Goal: Information Seeking & Learning: Learn about a topic

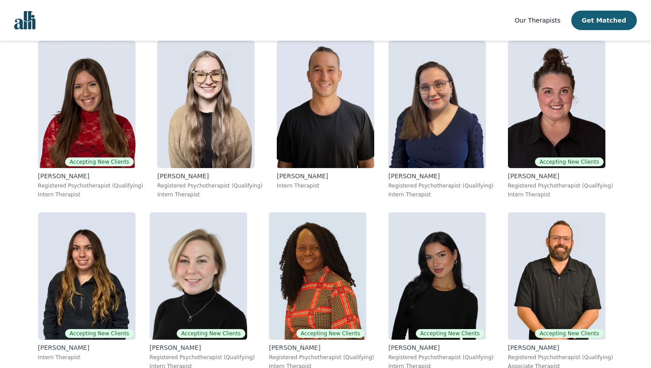
scroll to position [198, 0]
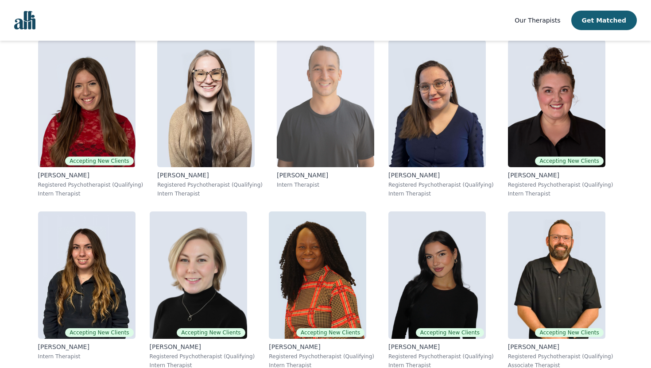
click at [362, 115] on img at bounding box center [325, 104] width 97 height 128
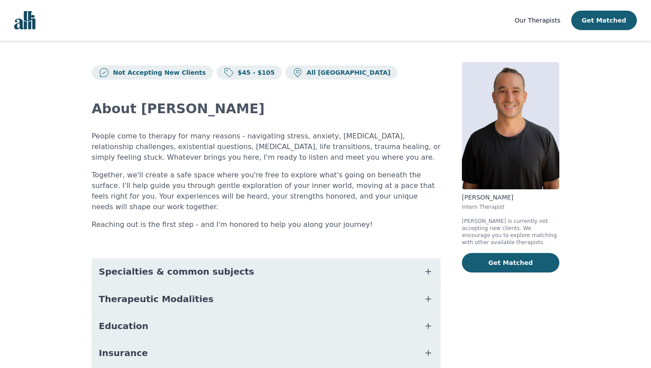
click at [520, 148] on img at bounding box center [510, 126] width 97 height 128
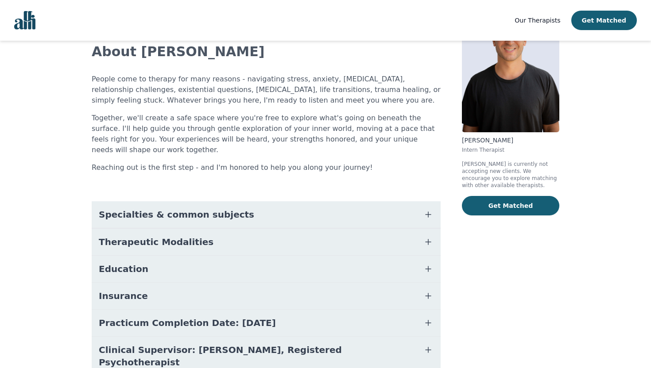
scroll to position [84, 0]
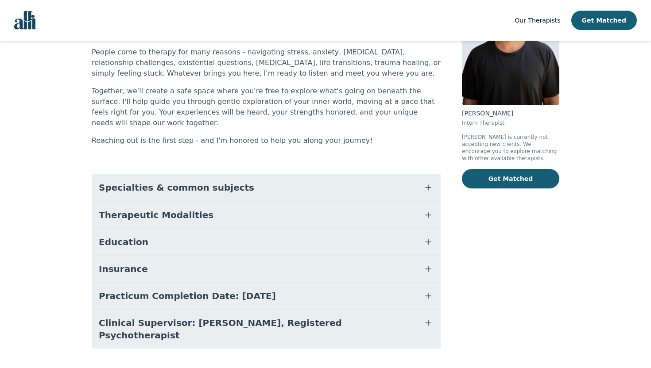
click at [304, 284] on button "Practicum Completion Date: [DATE]" at bounding box center [266, 296] width 349 height 27
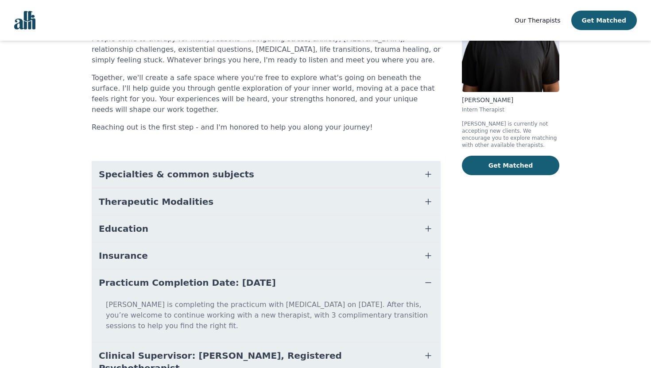
scroll to position [98, 0]
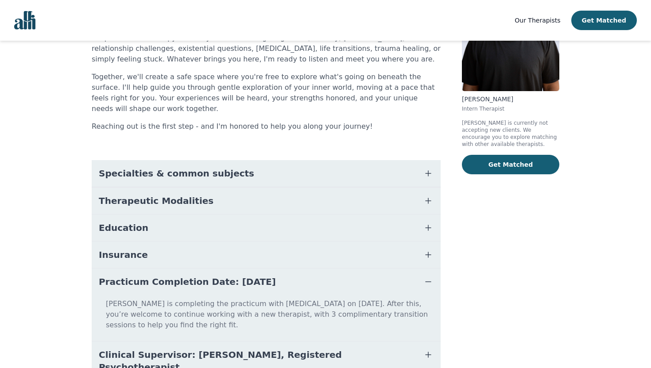
click at [302, 230] on button "Education" at bounding box center [266, 228] width 349 height 27
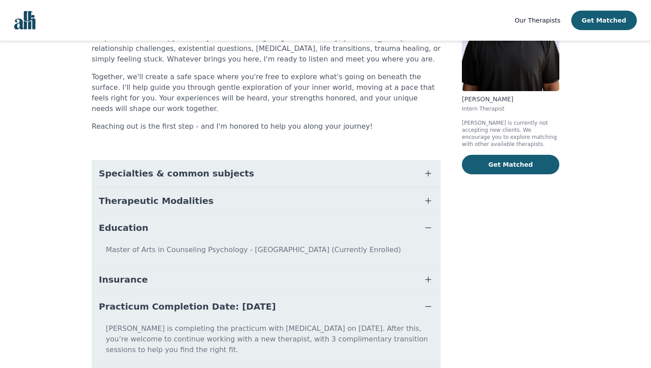
click at [304, 215] on button "Education" at bounding box center [266, 228] width 349 height 27
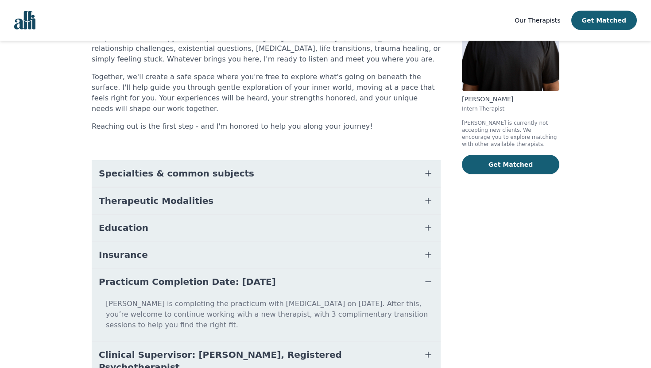
click at [303, 215] on button "Education" at bounding box center [266, 228] width 349 height 27
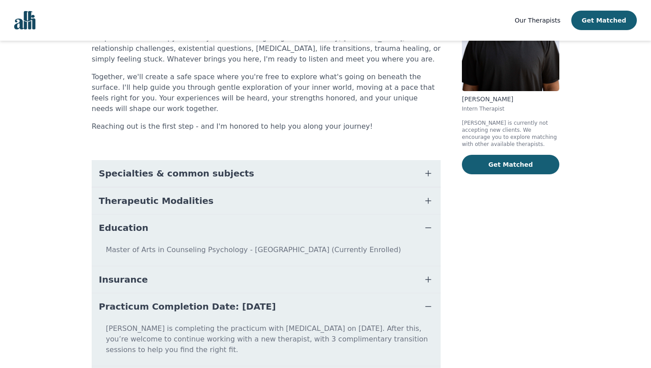
click at [303, 215] on button "Education" at bounding box center [266, 228] width 349 height 27
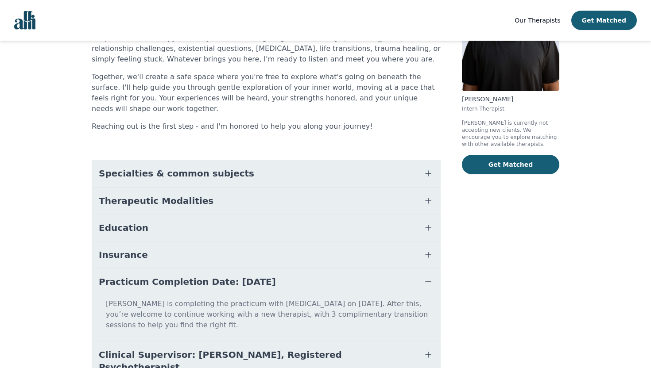
click at [304, 215] on button "Education" at bounding box center [266, 228] width 349 height 27
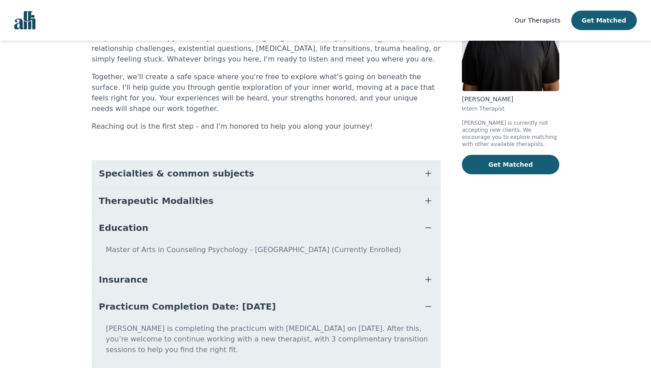
click at [300, 188] on button "Therapeutic Modalities" at bounding box center [266, 201] width 349 height 27
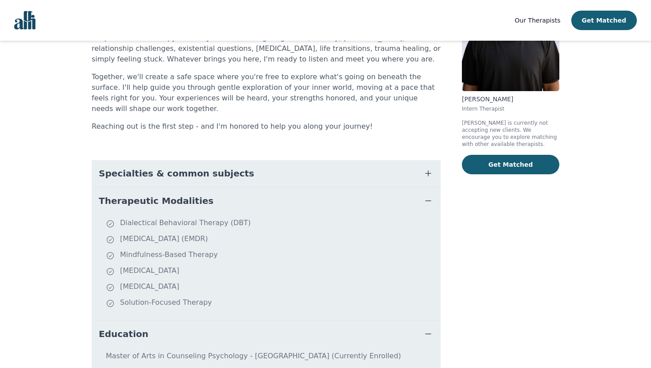
click at [307, 163] on button "Specialties & common subjects" at bounding box center [266, 173] width 349 height 27
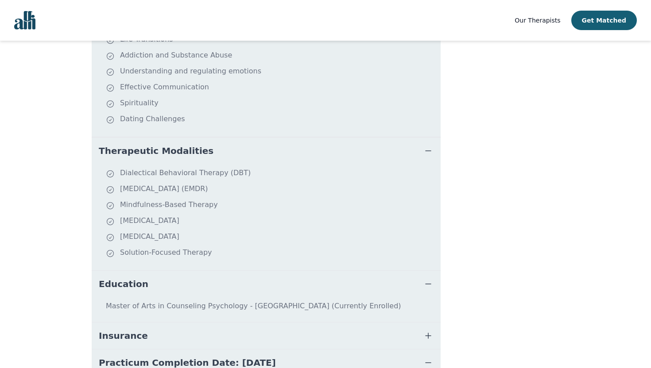
scroll to position [319, 0]
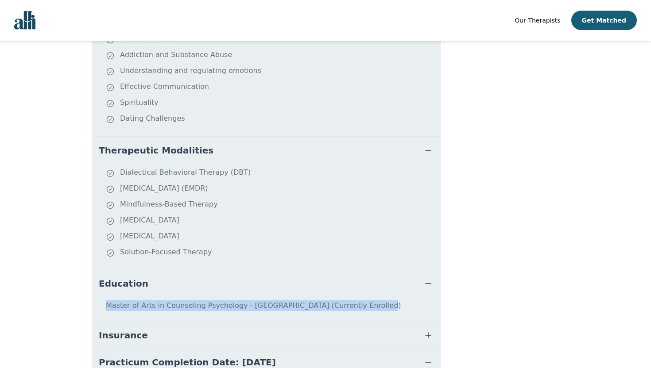
drag, startPoint x: 381, startPoint y: 302, endPoint x: 104, endPoint y: 294, distance: 276.4
click at [104, 301] on p "Master of Arts in Counseling Psychology - [GEOGRAPHIC_DATA] (Currently Enrolled)" at bounding box center [266, 310] width 342 height 18
copy p "Master of Arts in Counseling Psychology - [GEOGRAPHIC_DATA] (Currently Enrolled)"
